Goal: Information Seeking & Learning: Learn about a topic

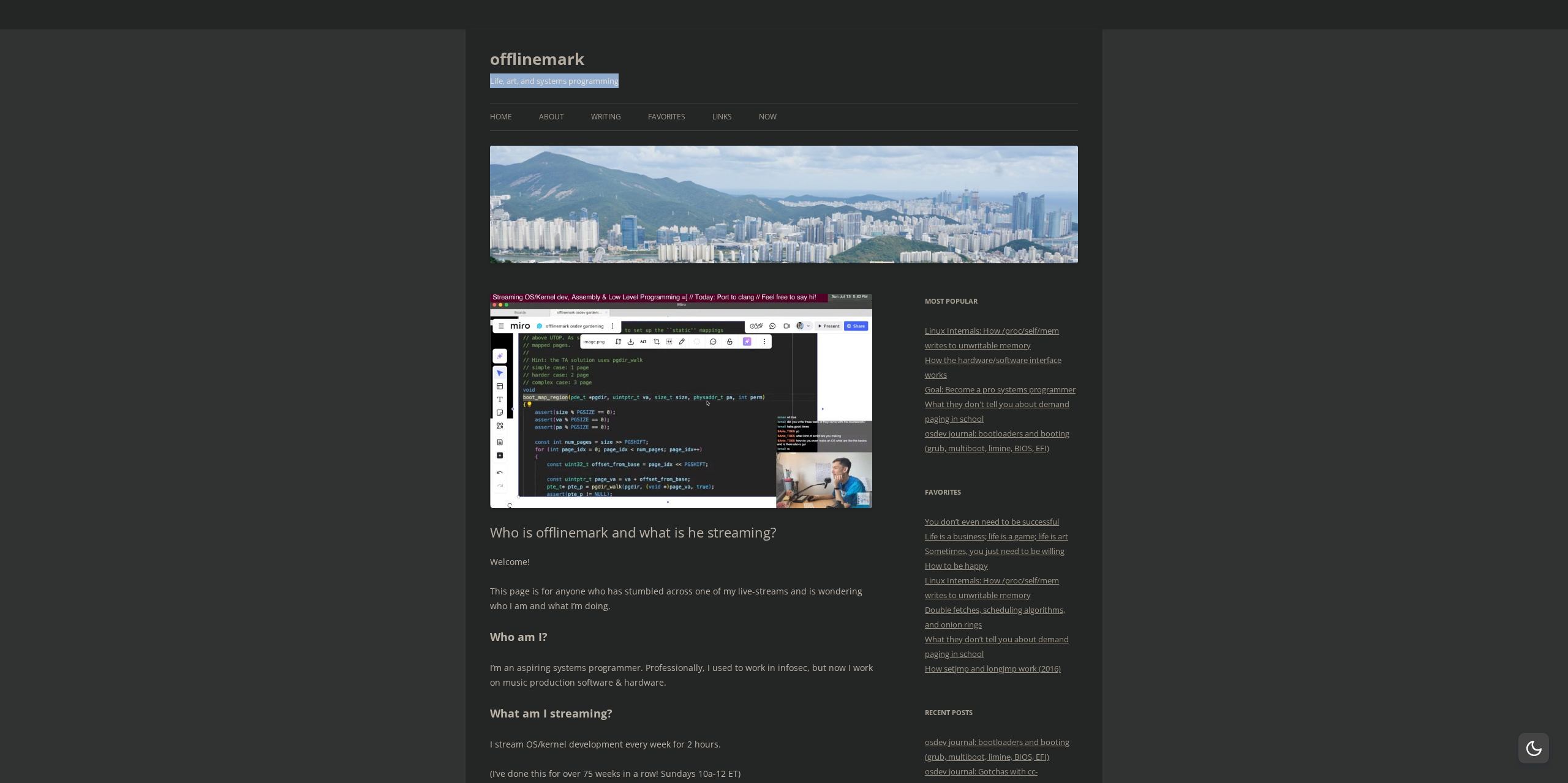
drag, startPoint x: 498, startPoint y: 81, endPoint x: 670, endPoint y: 84, distance: 172.0
click at [658, 79] on h2 "Life, art, and systems programming" at bounding box center [784, 81] width 588 height 15
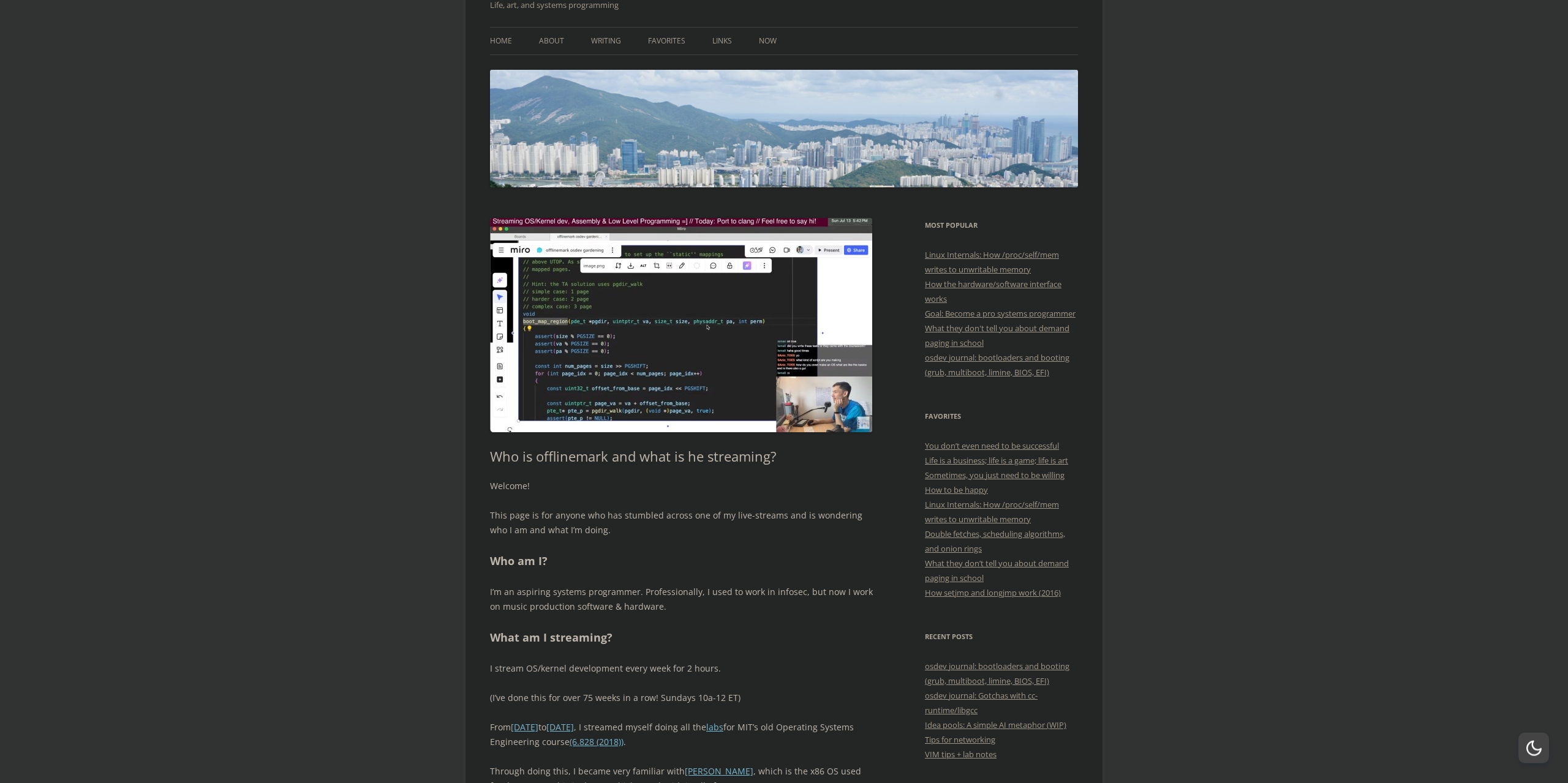
scroll to position [83, 0]
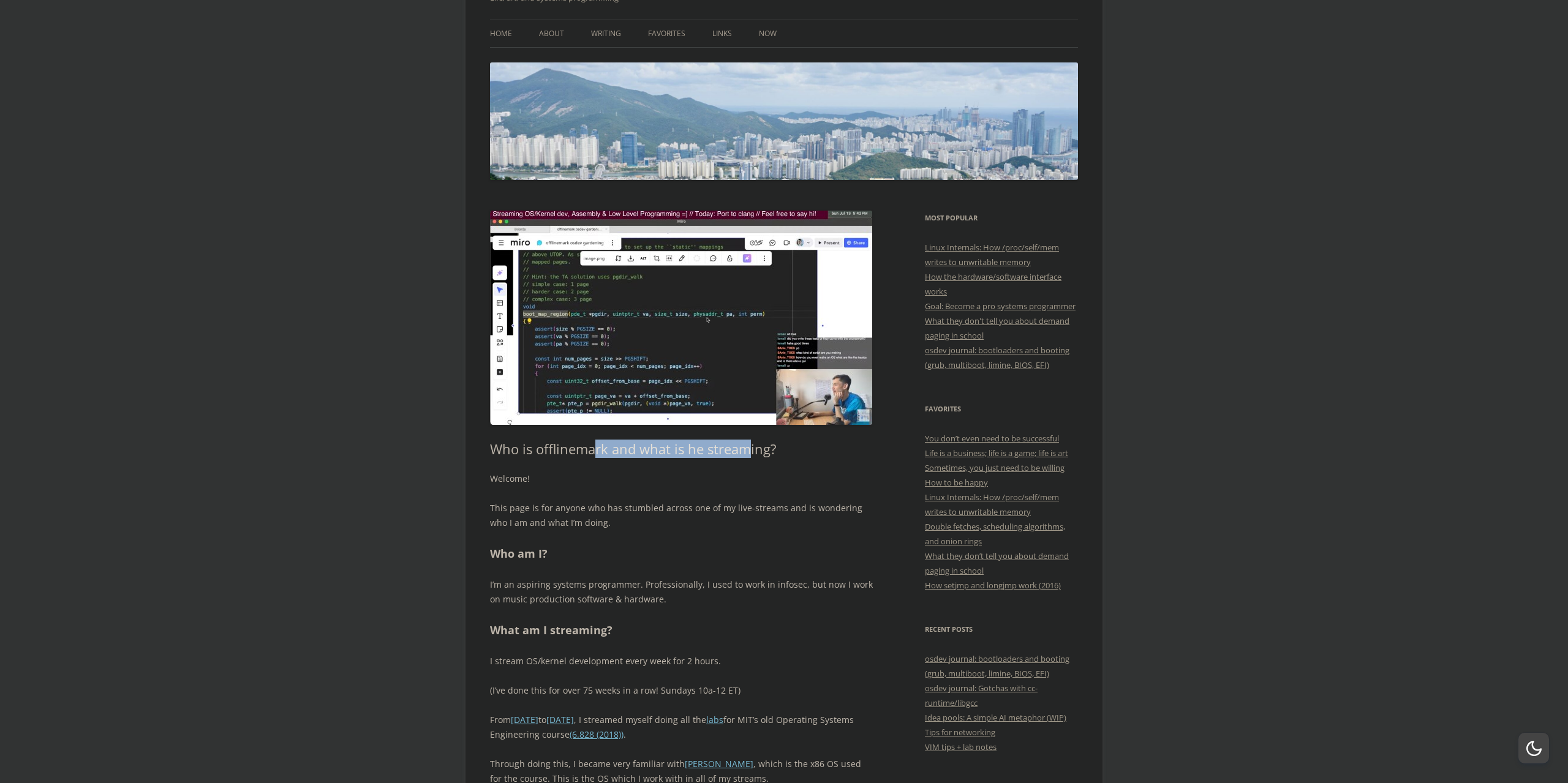
drag, startPoint x: 684, startPoint y: 444, endPoint x: 746, endPoint y: 454, distance: 62.8
click at [747, 450] on h1 "Who is offlinemark and what is he streaming?" at bounding box center [681, 448] width 383 height 16
click at [628, 481] on p "Welcome!" at bounding box center [681, 479] width 383 height 15
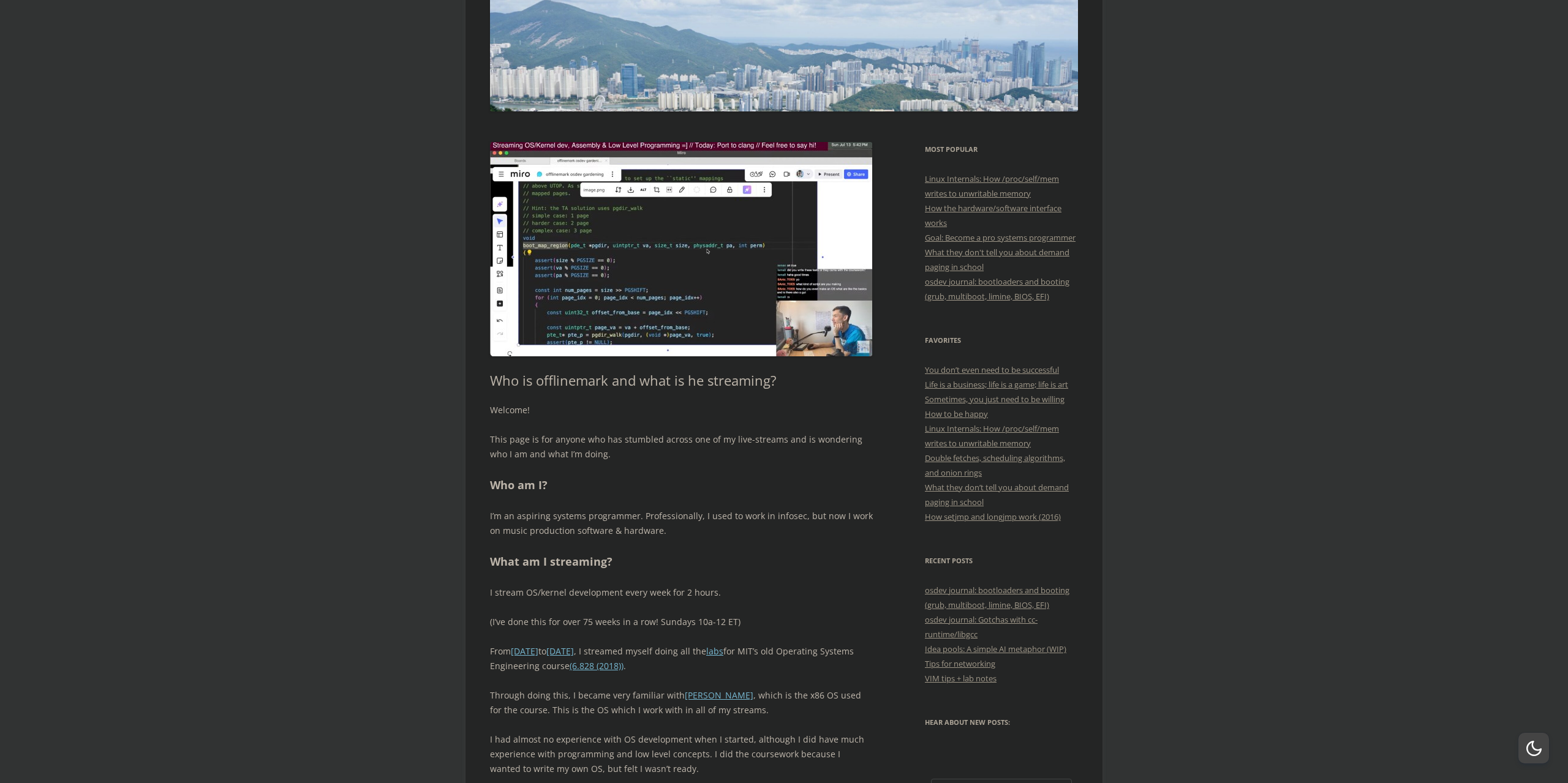
scroll to position [166, 0]
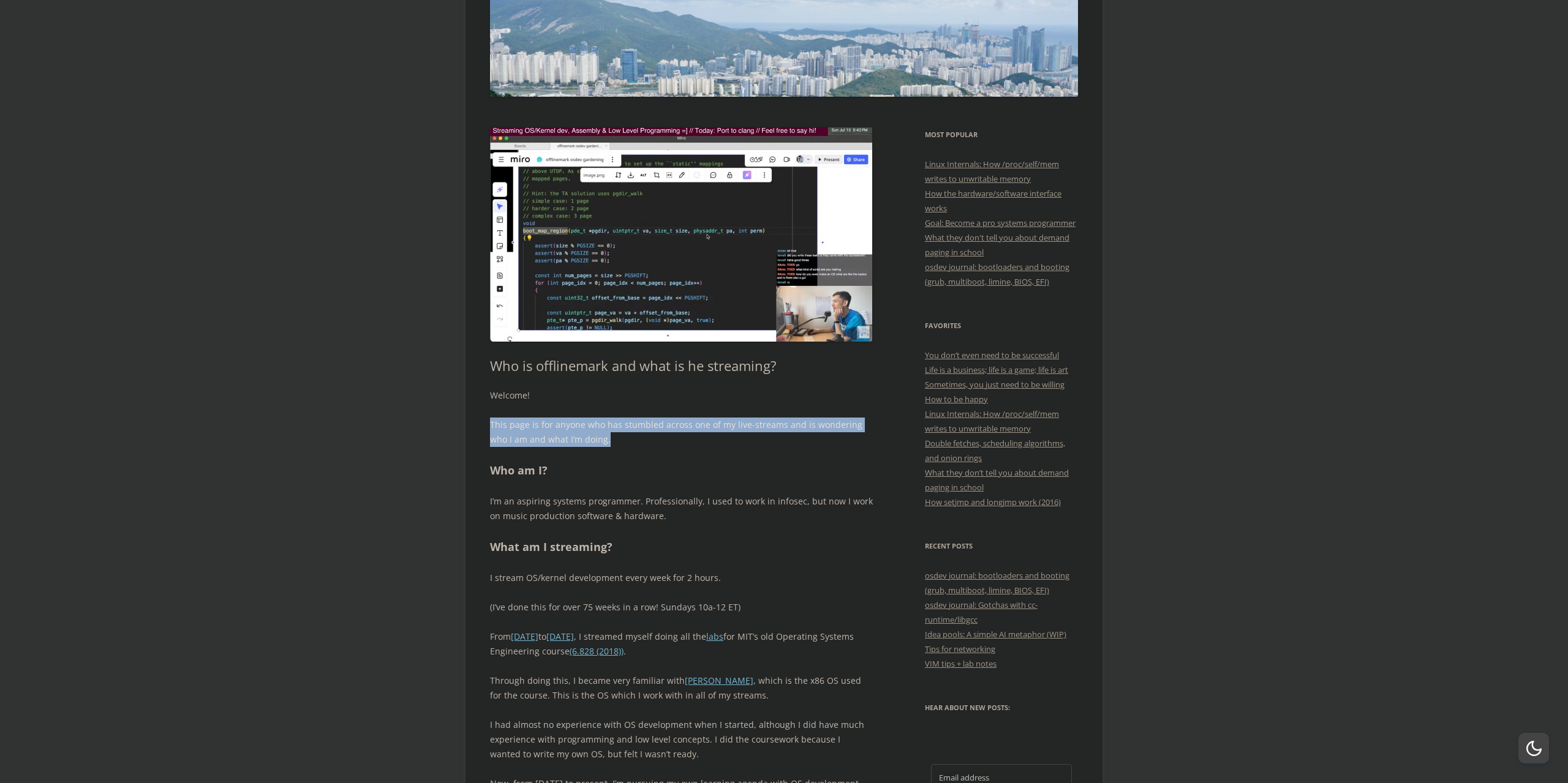
drag, startPoint x: 491, startPoint y: 422, endPoint x: 605, endPoint y: 440, distance: 115.4
click at [605, 441] on p "This page is for anyone who has stumbled across one of my live-streams and is w…" at bounding box center [681, 432] width 383 height 30
click at [608, 436] on p "This page is for anyone who has stumbled across one of my live-streams and is w…" at bounding box center [681, 432] width 383 height 30
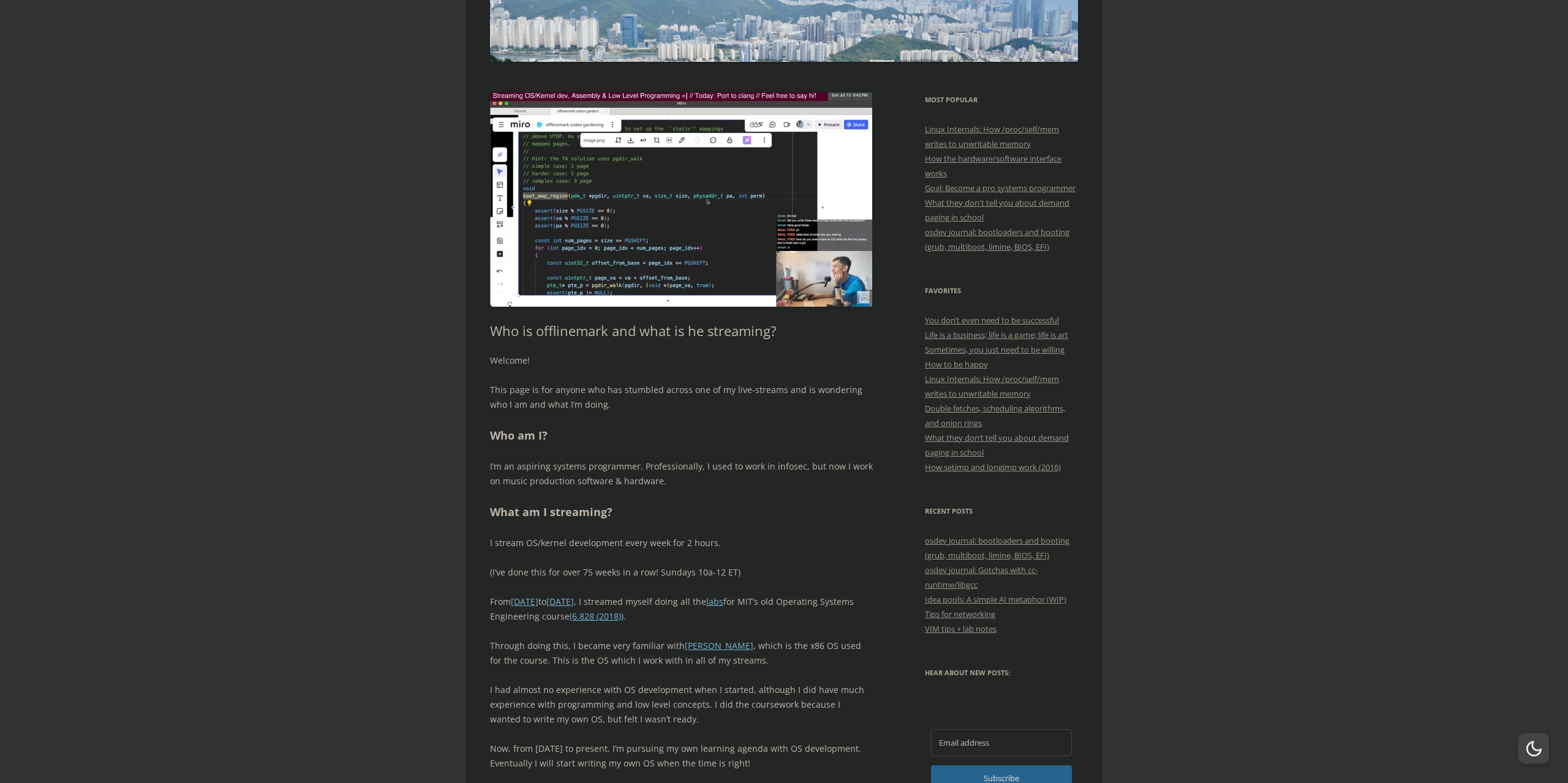
scroll to position [249, 0]
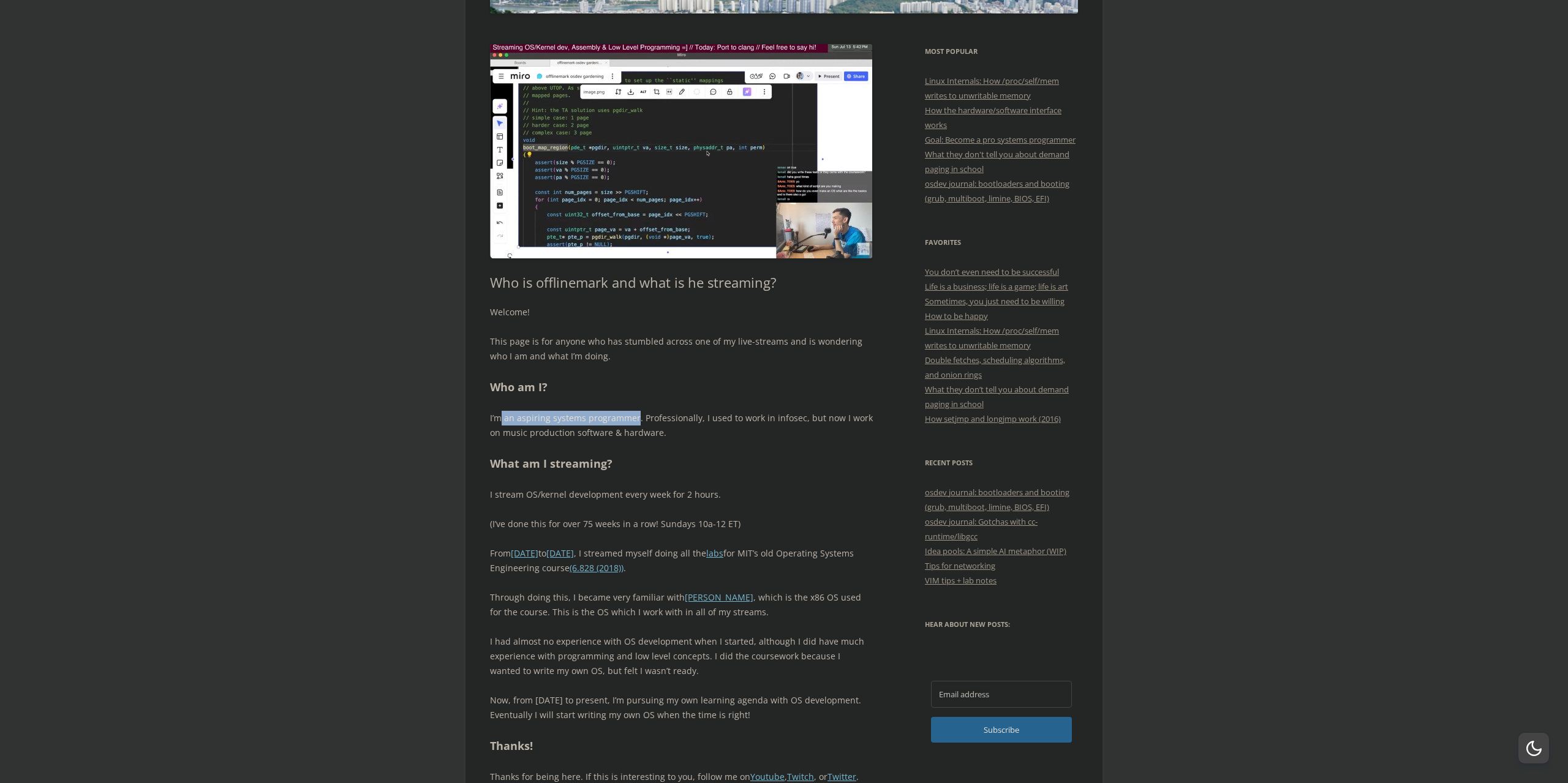
drag, startPoint x: 529, startPoint y: 418, endPoint x: 636, endPoint y: 420, distance: 107.0
click at [636, 420] on p "I’m an aspiring systems programmer. Professionally, I used to work in infosec, …" at bounding box center [681, 426] width 383 height 30
click at [646, 418] on p "I’m an aspiring systems programmer. Professionally, I used to work in infosec, …" at bounding box center [681, 426] width 383 height 30
drag, startPoint x: 642, startPoint y: 419, endPoint x: 887, endPoint y: 429, distance: 245.2
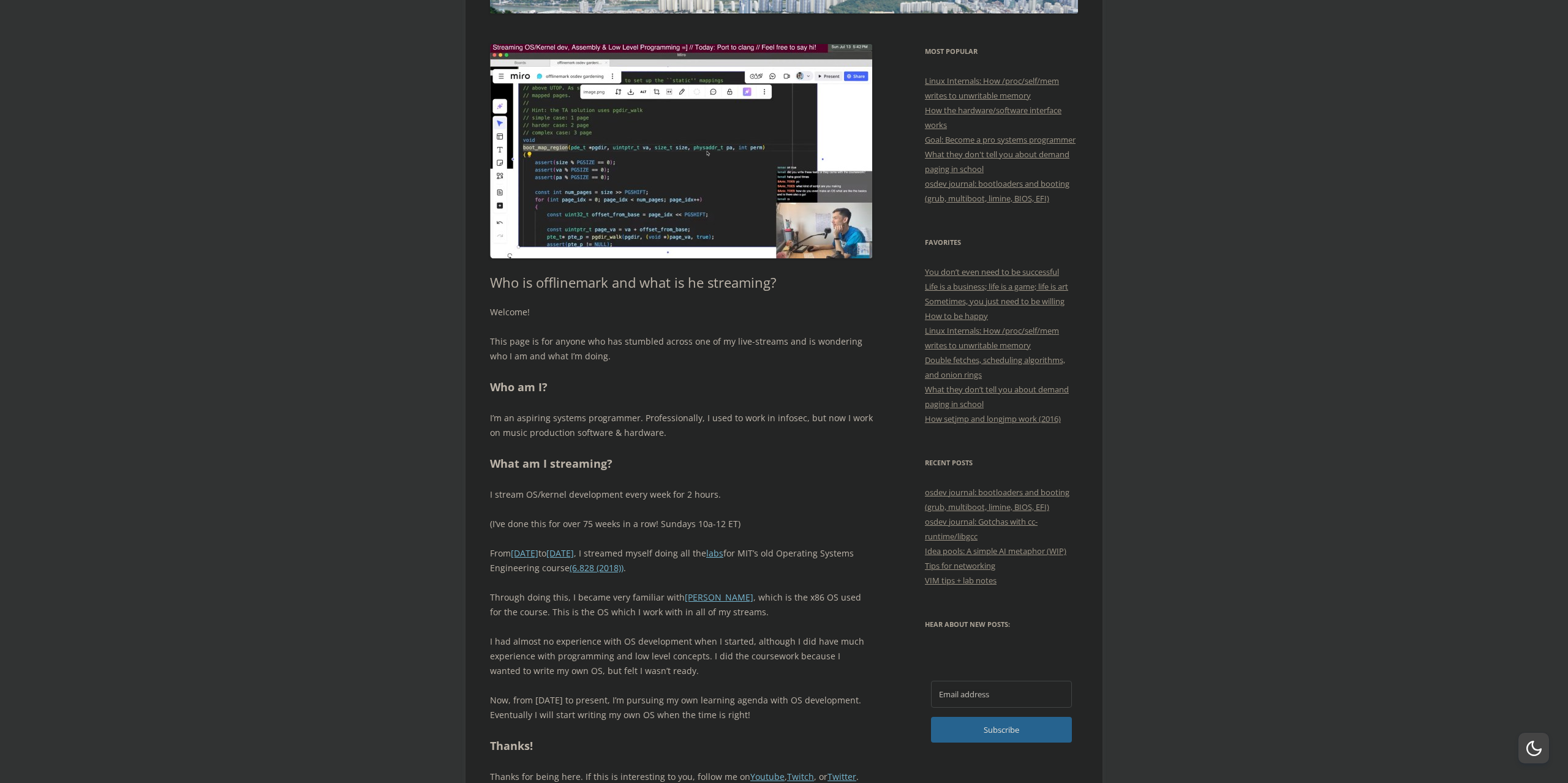
click at [855, 417] on p "I’m an aspiring systems programmer. Professionally, I used to work in infosec, …" at bounding box center [681, 426] width 383 height 30
drag, startPoint x: 491, startPoint y: 434, endPoint x: 688, endPoint y: 438, distance: 197.0
click at [684, 438] on p "I’m an aspiring systems programmer. Professionally, I used to work in infosec, …" at bounding box center [681, 426] width 383 height 30
click at [694, 434] on p "I’m an aspiring systems programmer. Professionally, I used to work in infosec, …" at bounding box center [681, 426] width 383 height 30
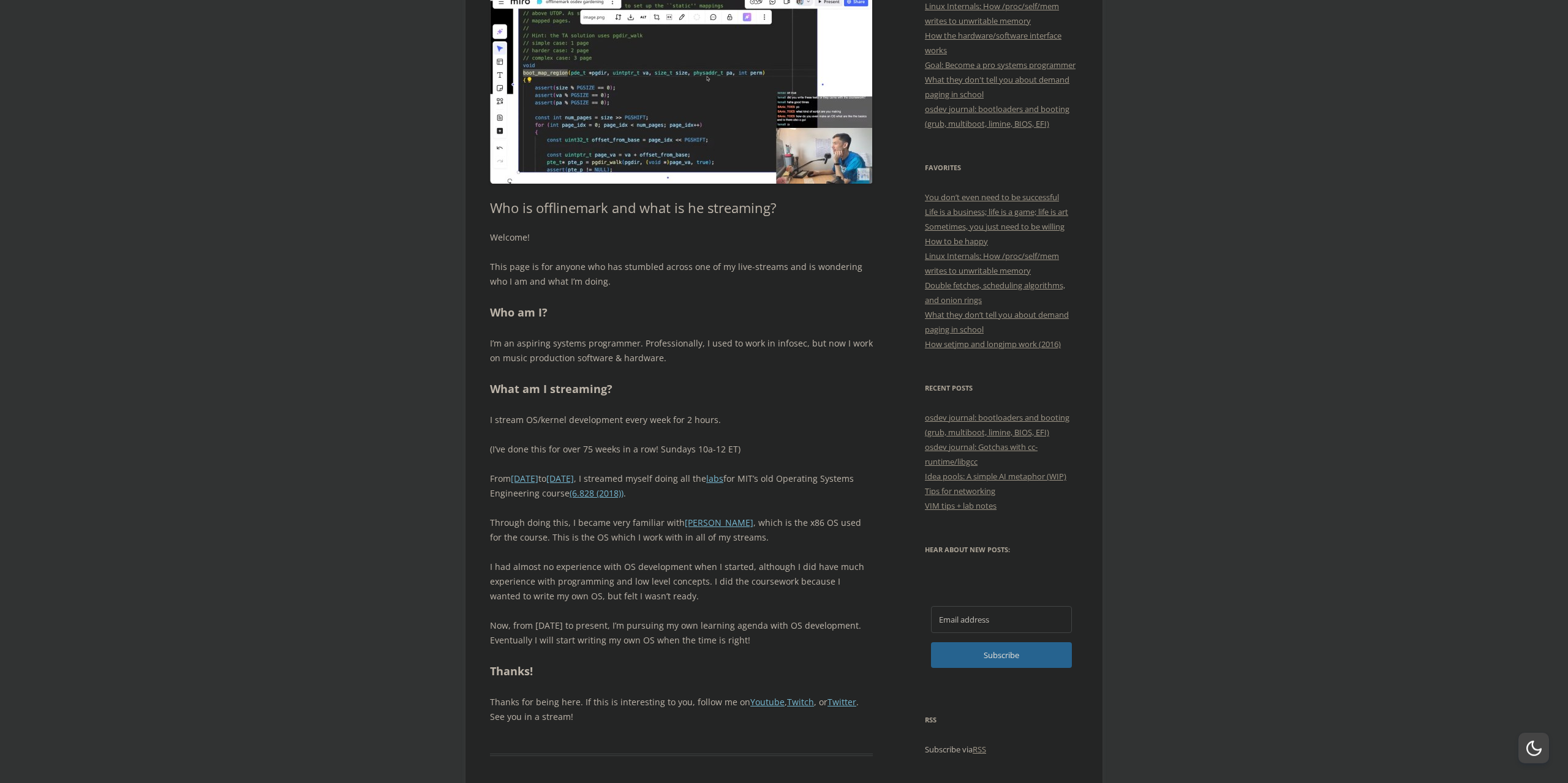
scroll to position [333, 0]
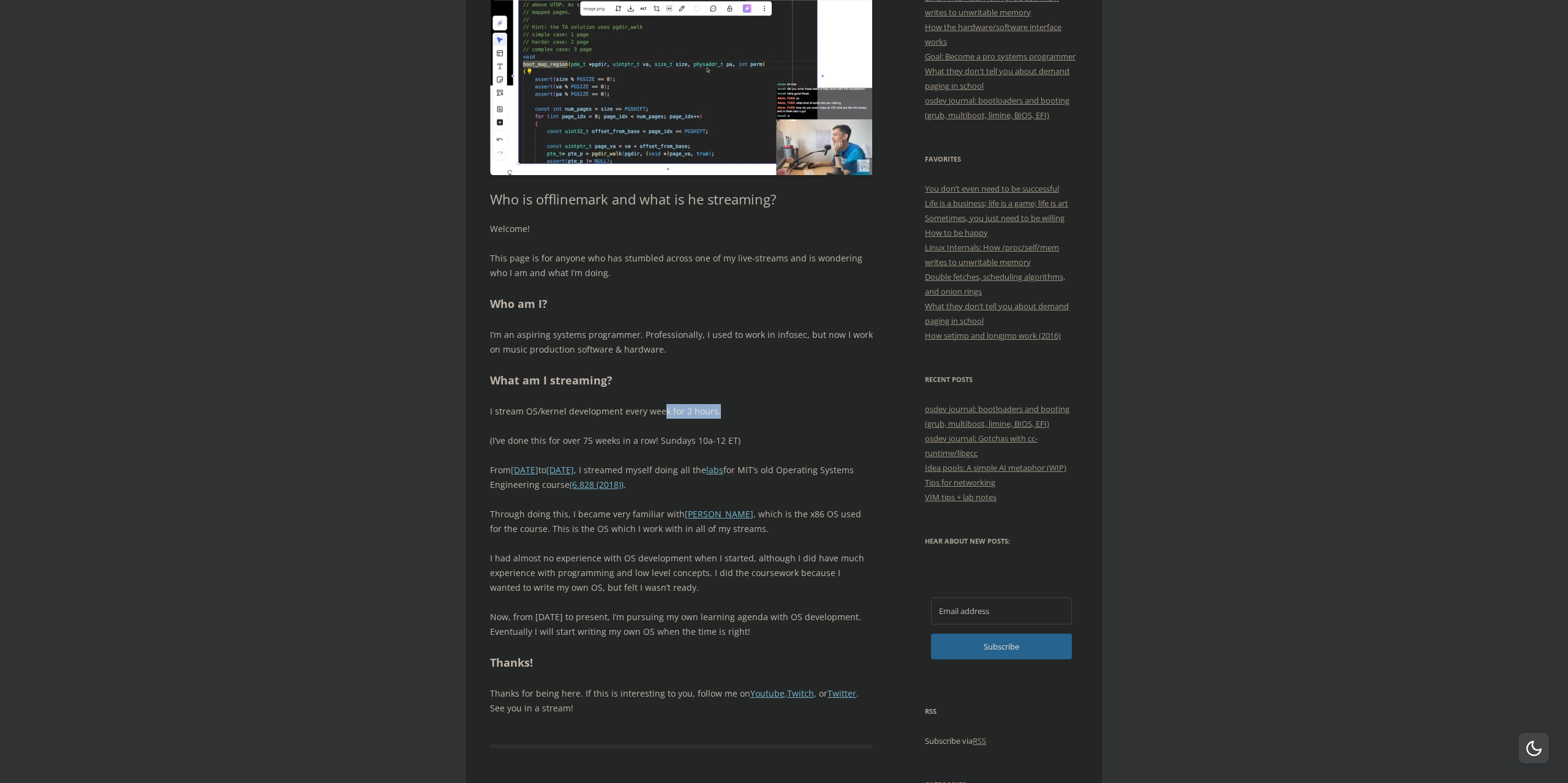
drag, startPoint x: 692, startPoint y: 413, endPoint x: 755, endPoint y: 415, distance: 63.0
click at [755, 415] on p "I stream OS/kernel development every week for 2 hours." at bounding box center [681, 412] width 383 height 15
drag, startPoint x: 749, startPoint y: 410, endPoint x: 739, endPoint y: 417, distance: 12.2
click at [748, 410] on p "I stream OS/kernel development every week for 2 hours." at bounding box center [681, 412] width 383 height 15
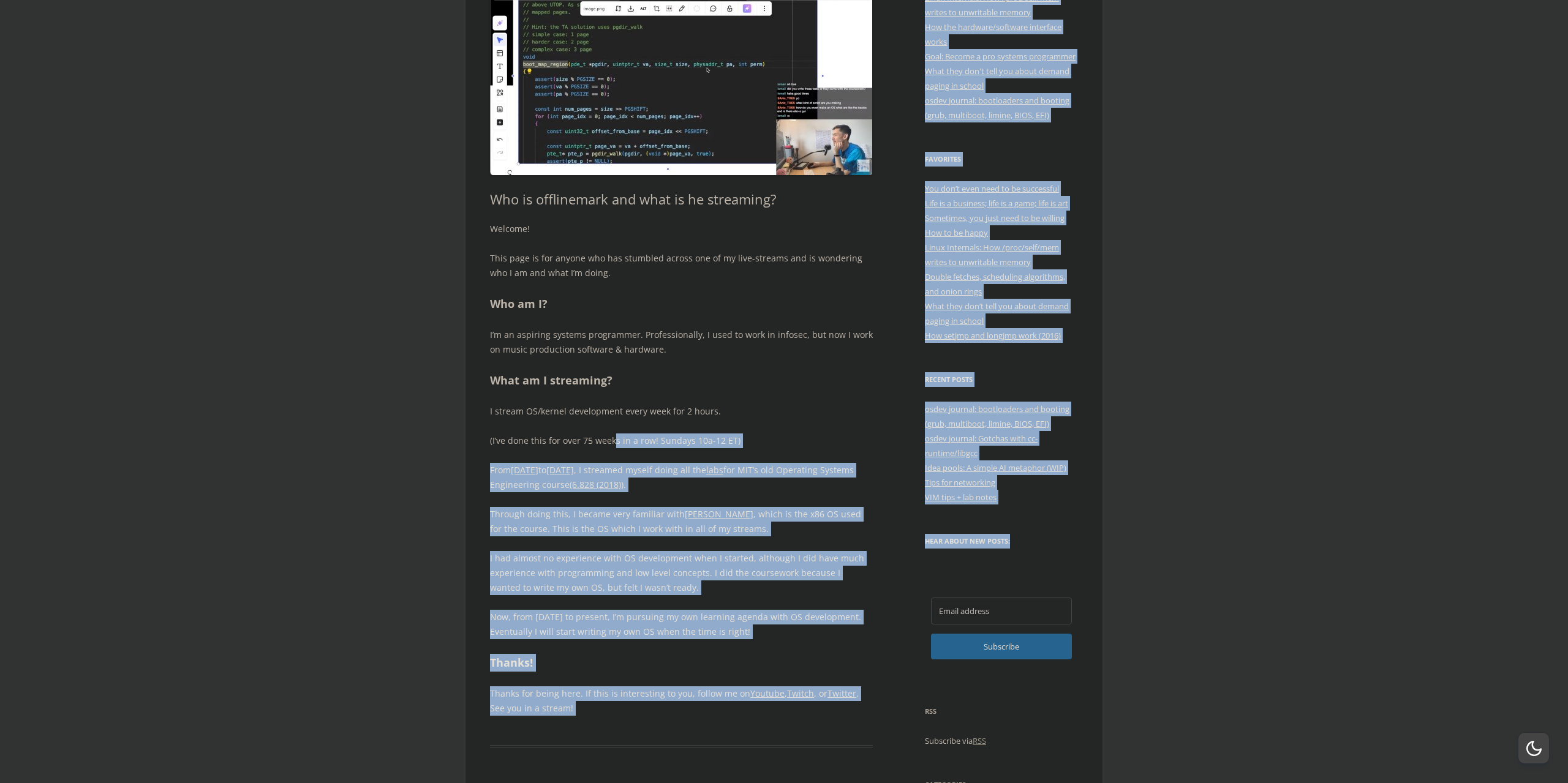
drag, startPoint x: 488, startPoint y: 437, endPoint x: 628, endPoint y: 438, distance: 140.0
click at [629, 438] on p "(I’ve done this for over 75 weeks in a row! Sundays 10a-12 ET)" at bounding box center [681, 441] width 383 height 15
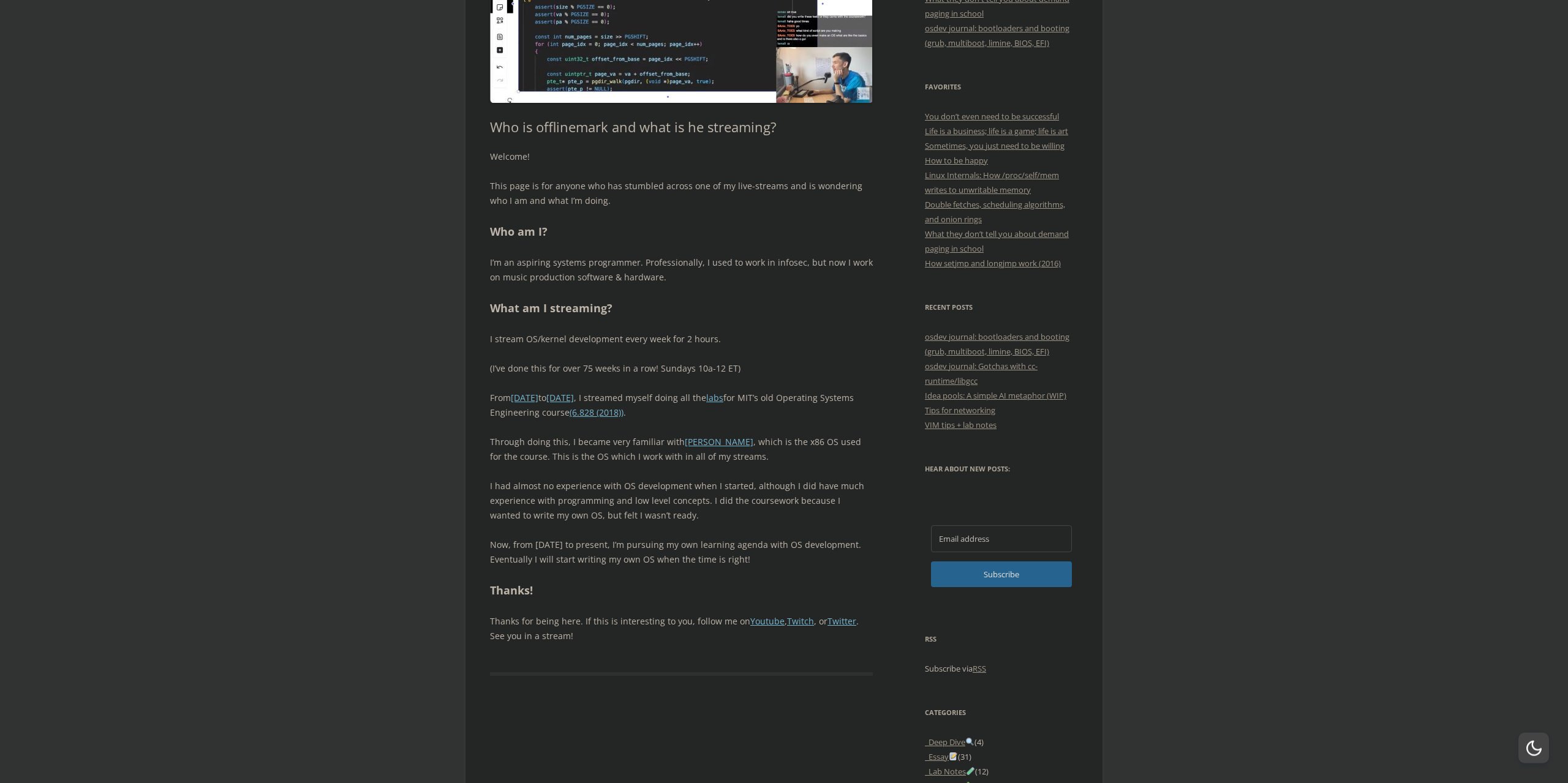
scroll to position [417, 0]
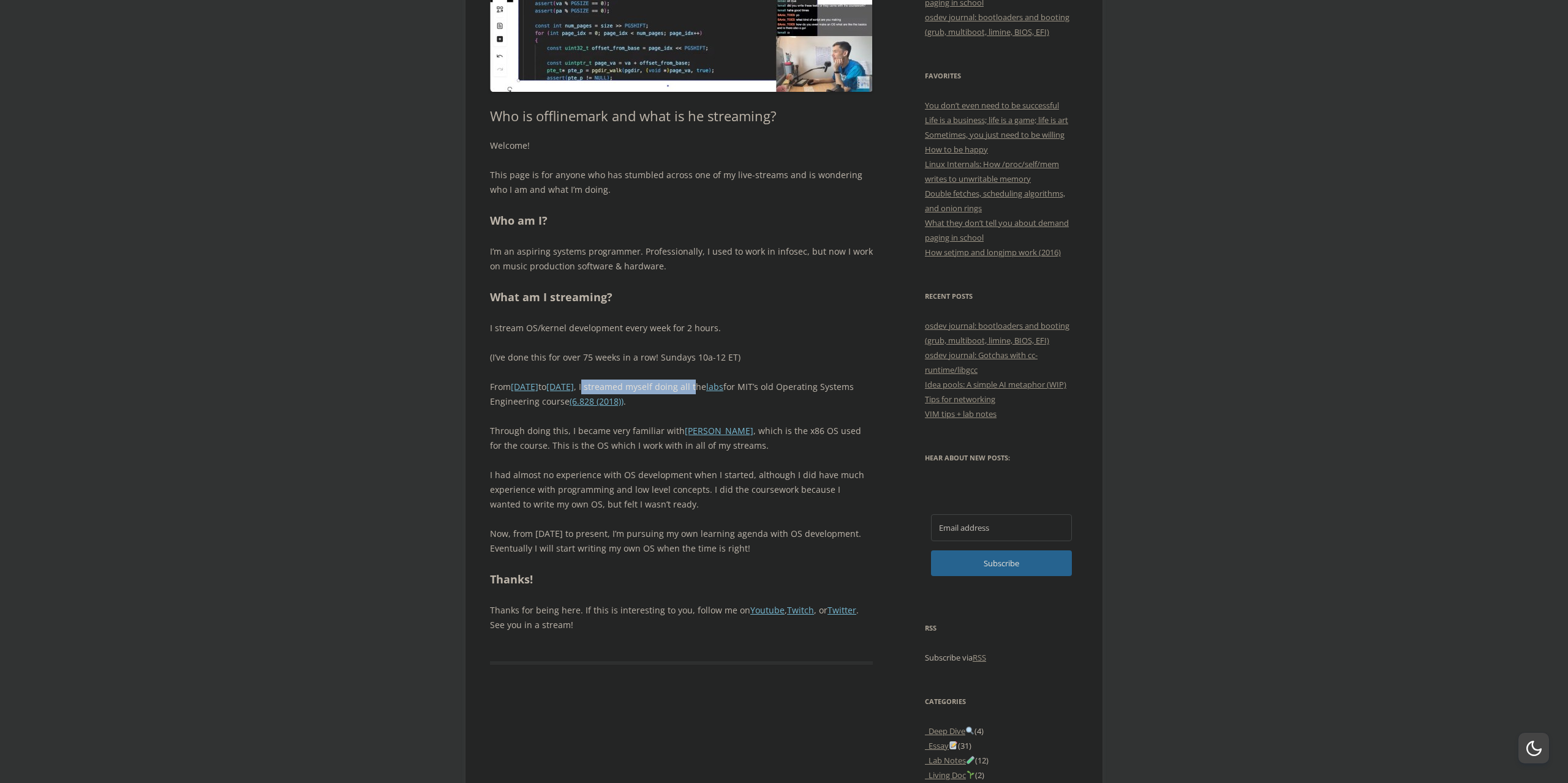
drag, startPoint x: 629, startPoint y: 384, endPoint x: 740, endPoint y: 384, distance: 111.0
click at [740, 384] on p "From [DATE] to [DATE] , I streamed myself doing all the labs for MIT’s old Oper…" at bounding box center [681, 394] width 383 height 30
click at [726, 386] on p "From [DATE] to [DATE] , I streamed myself doing all the labs for MIT’s old Oper…" at bounding box center [681, 394] width 383 height 30
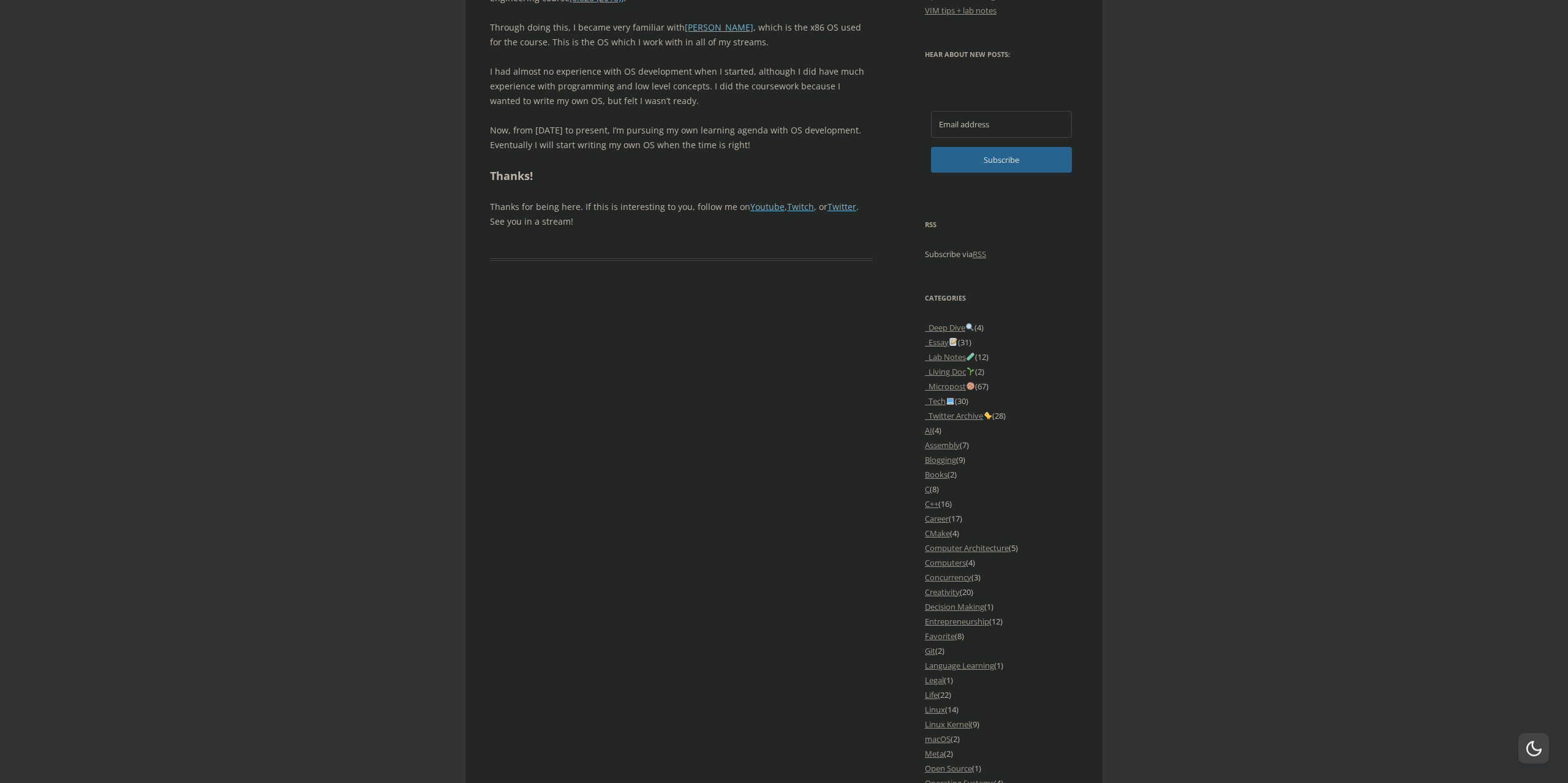
scroll to position [1000, 0]
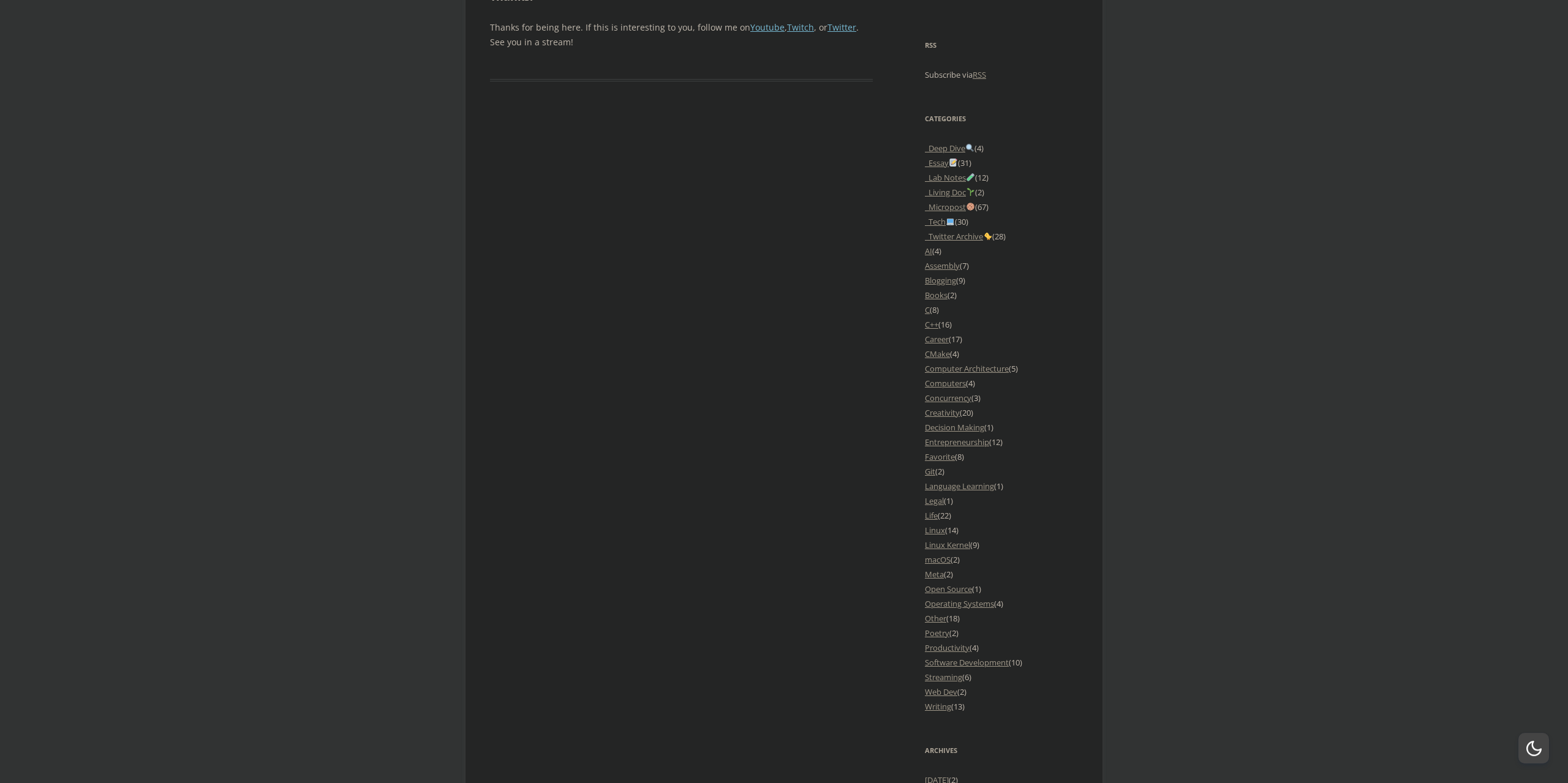
drag, startPoint x: 755, startPoint y: 515, endPoint x: 747, endPoint y: 512, distance: 8.5
click at [713, 455] on div "Who is offlinemark and what is he streaming? Welcome! This page is for anyone w…" at bounding box center [784, 445] width 588 height 2330
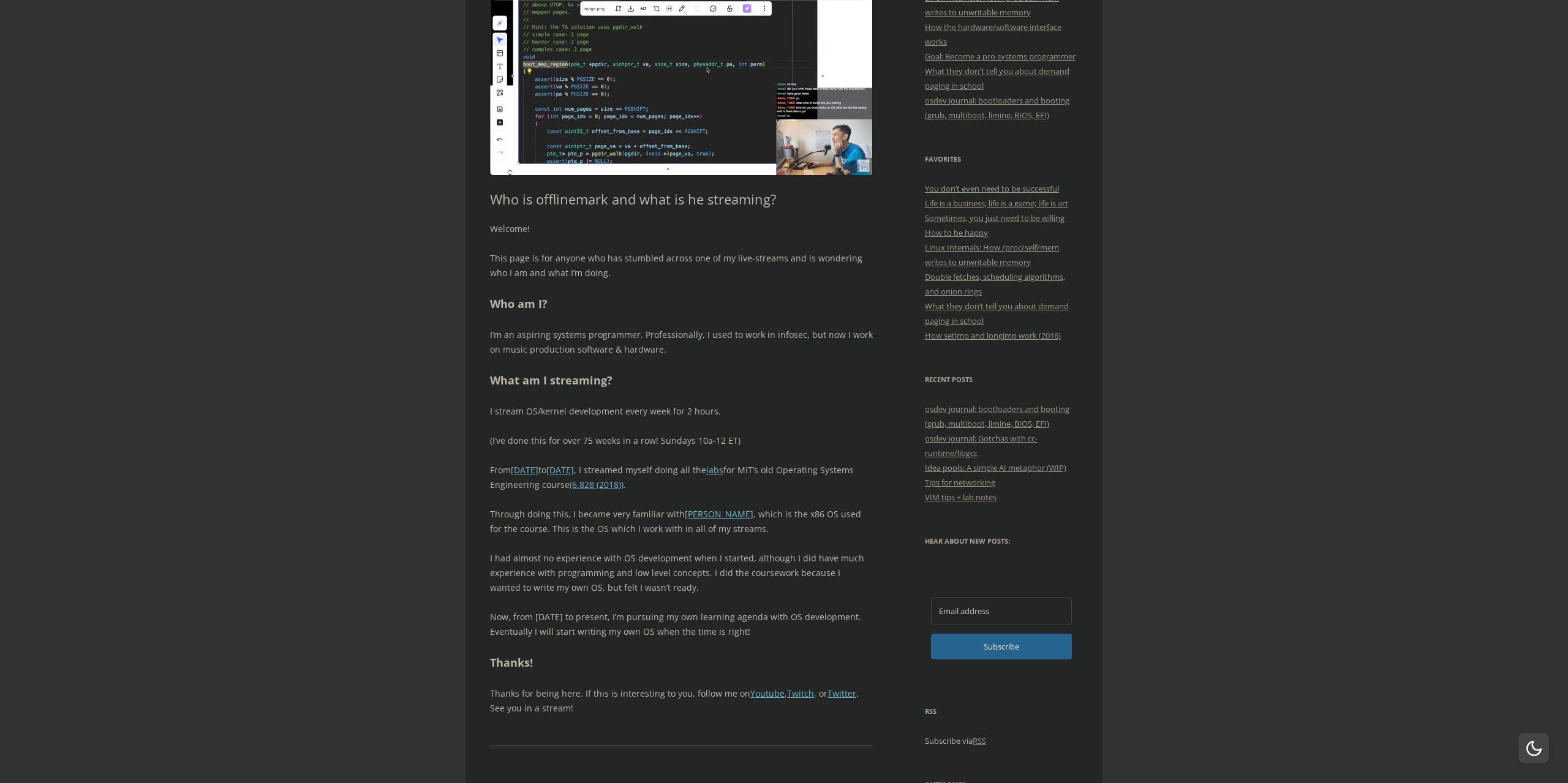
scroll to position [0, 0]
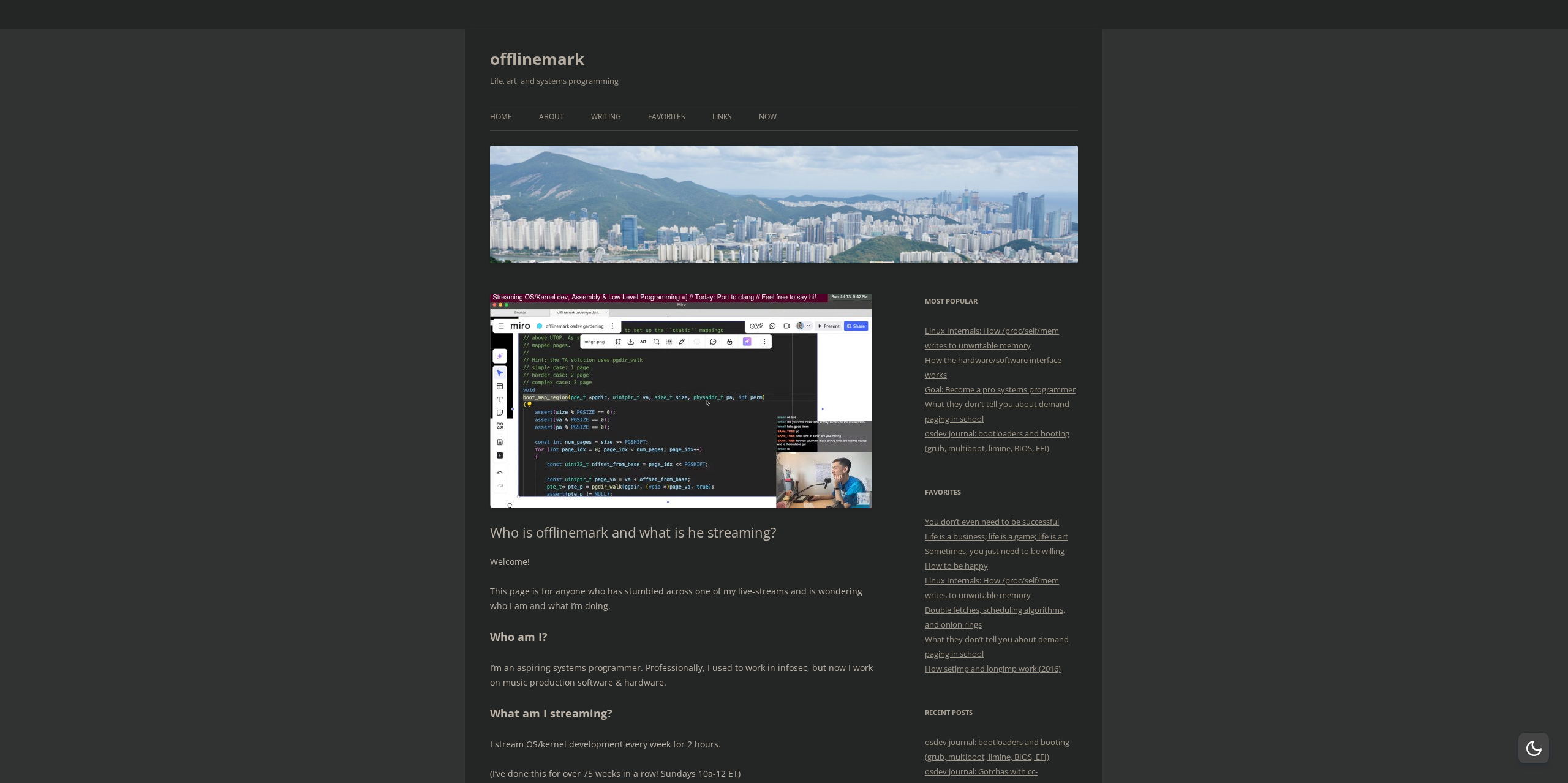
click at [546, 113] on link "About" at bounding box center [551, 117] width 25 height 27
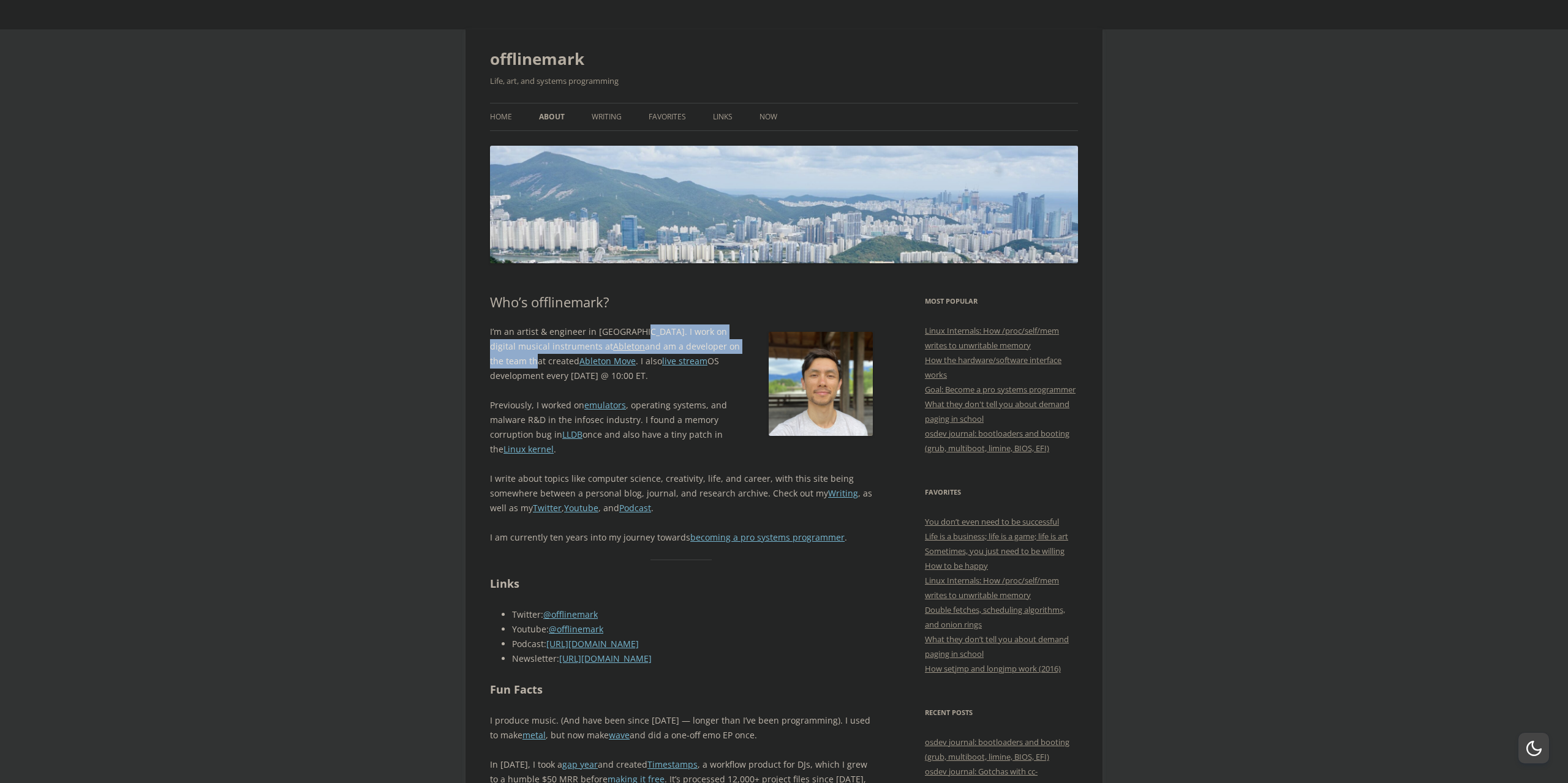
drag, startPoint x: 629, startPoint y: 331, endPoint x: 718, endPoint y: 351, distance: 91.2
click at [718, 351] on p "I’m an artist & engineer in Berlin. I work on digital musical instruments at Ab…" at bounding box center [681, 353] width 383 height 58
click at [711, 341] on p "I’m an artist & engineer in Berlin. I work on digital musical instruments at Ab…" at bounding box center [681, 353] width 383 height 58
drag, startPoint x: 645, startPoint y: 405, endPoint x: 721, endPoint y: 410, distance: 76.2
click at [721, 410] on p "Previously, I worked on emulators , operating systems, and malware R&D in the i…" at bounding box center [681, 426] width 383 height 58
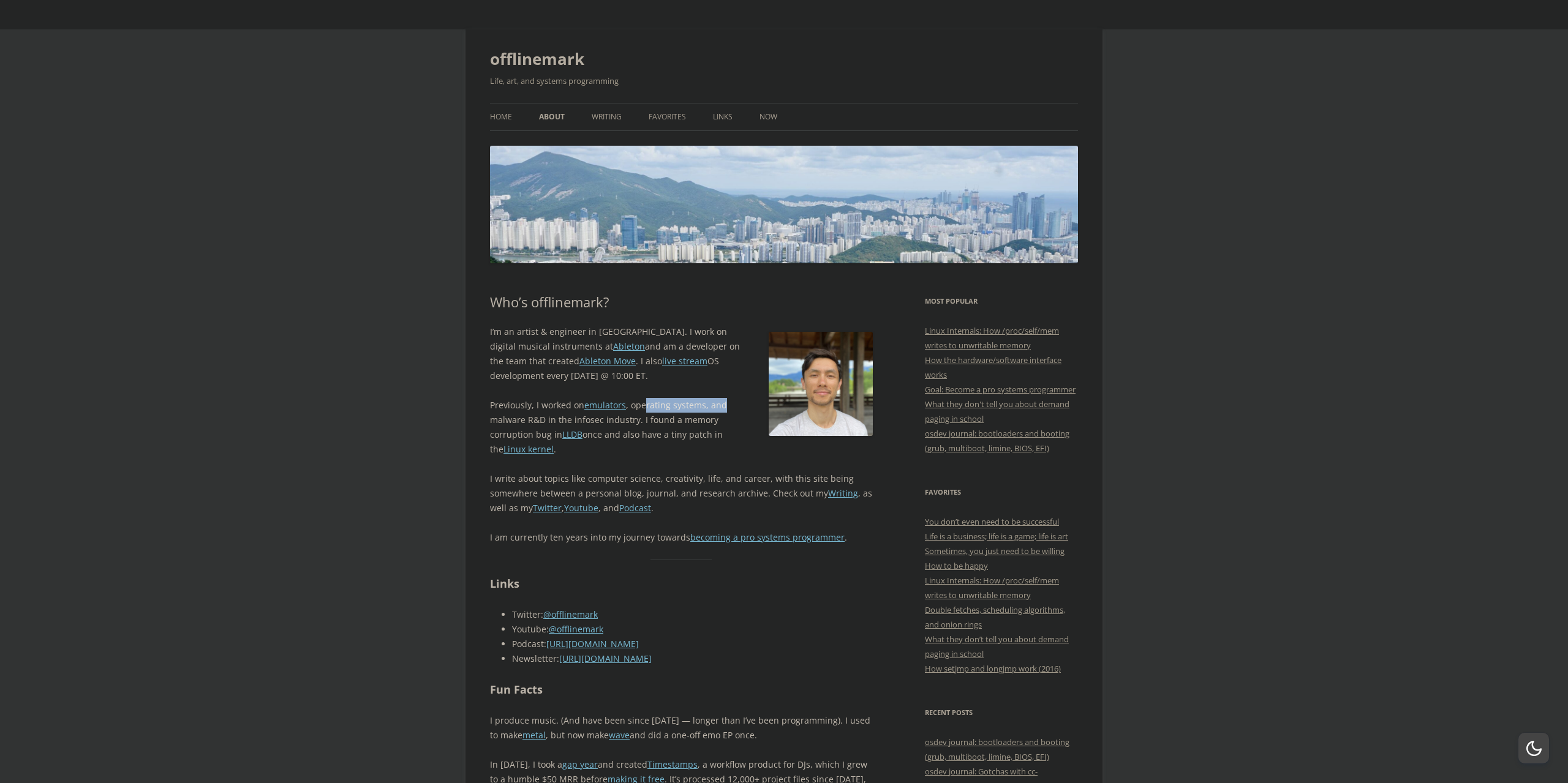
click at [693, 406] on p "Previously, I worked on emulators , operating systems, and malware R&D in the i…" at bounding box center [681, 426] width 383 height 58
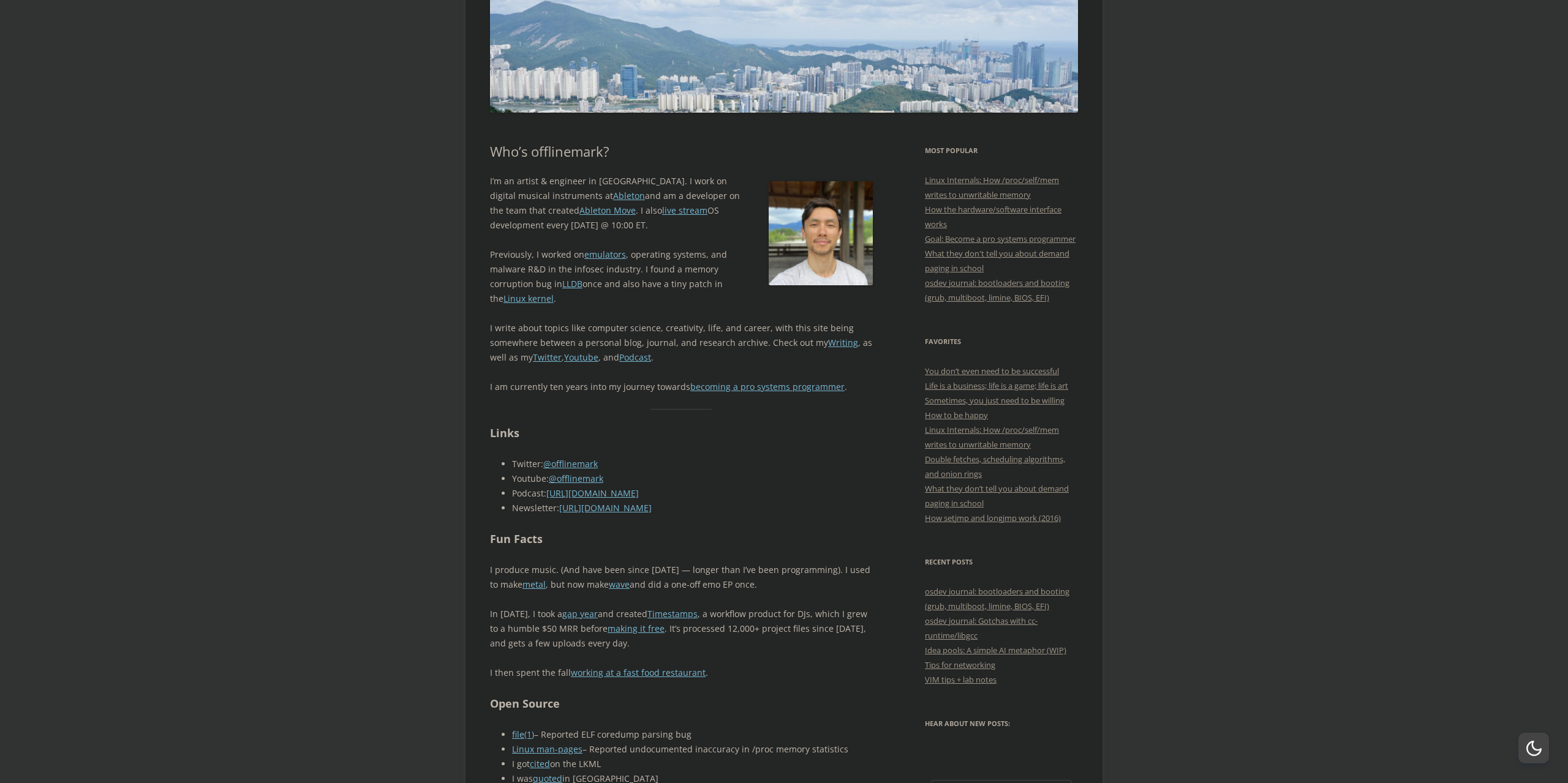
scroll to position [166, 0]
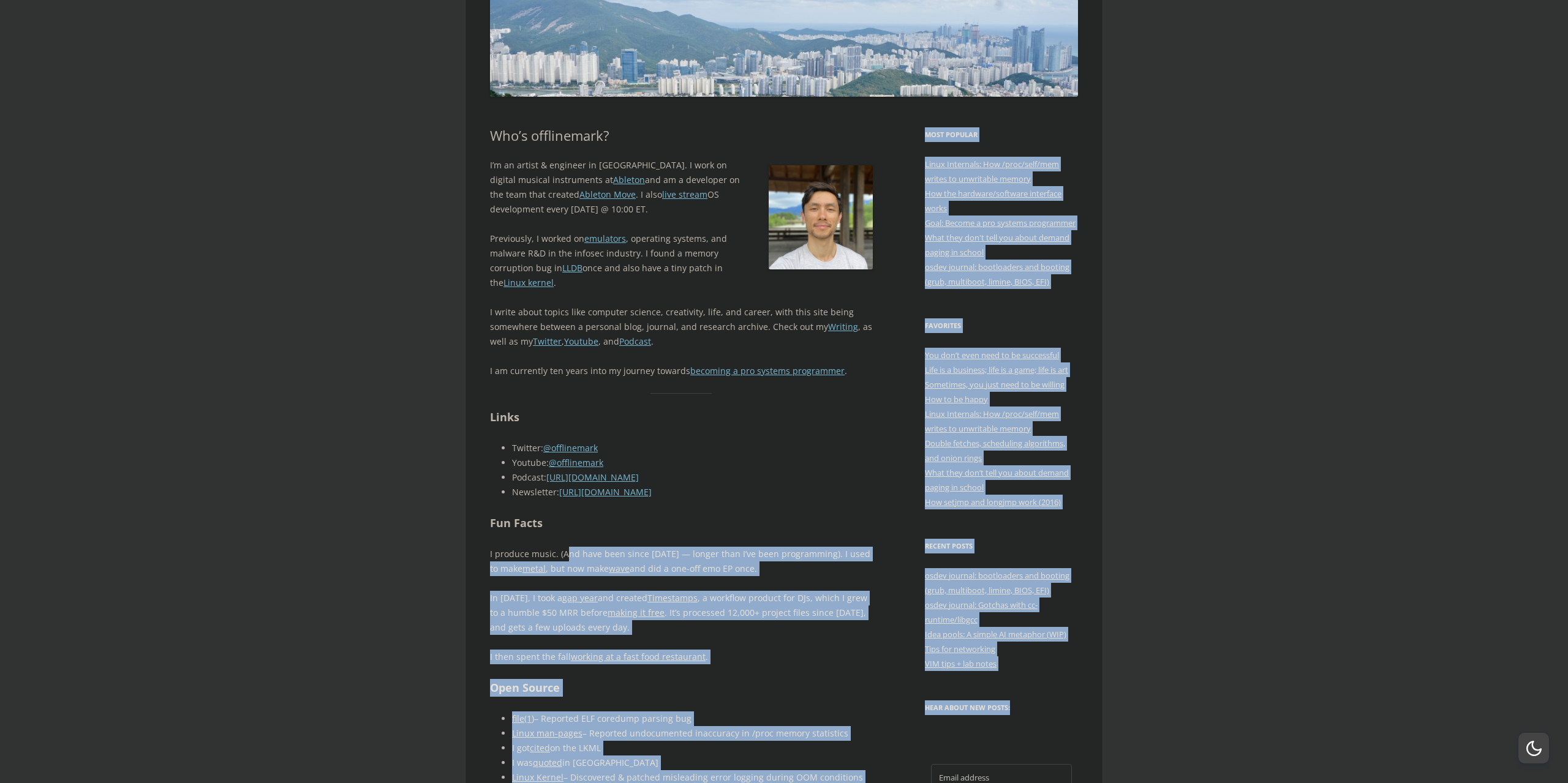
drag, startPoint x: 488, startPoint y: 557, endPoint x: 572, endPoint y: 559, distance: 84.0
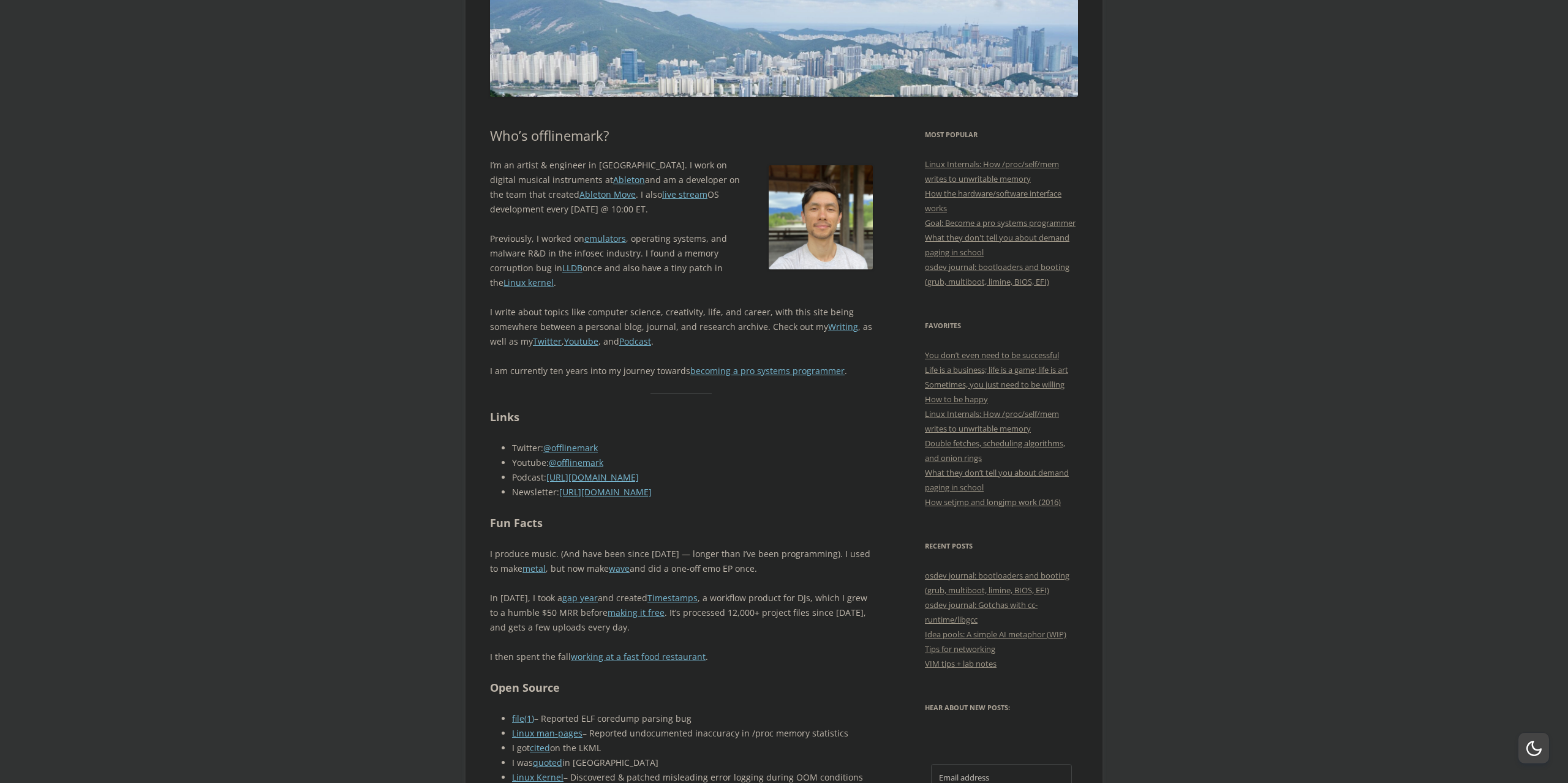
click at [602, 531] on h2 "Fun Facts" at bounding box center [681, 524] width 383 height 18
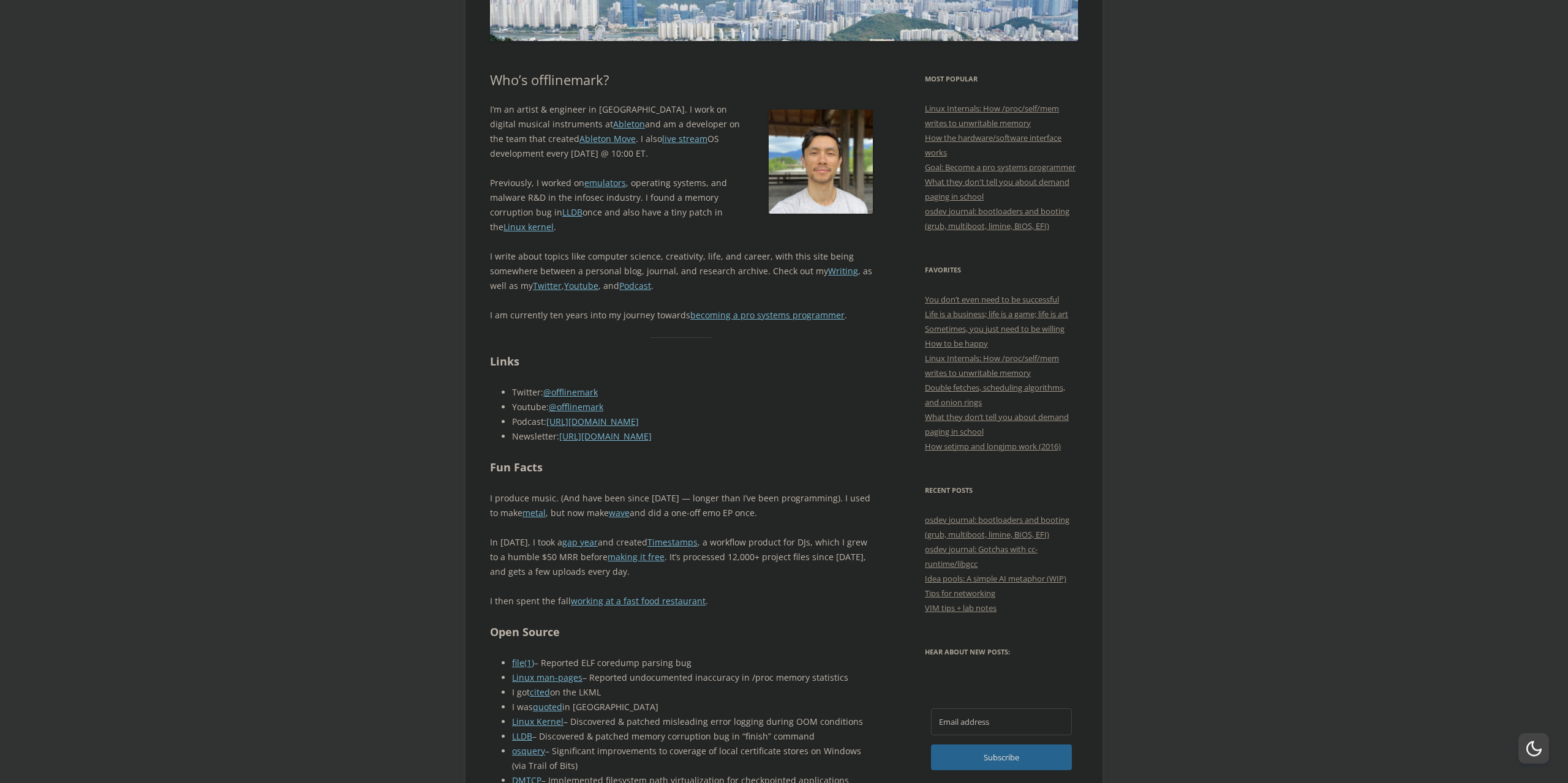
scroll to position [0, 0]
